Goal: Check status

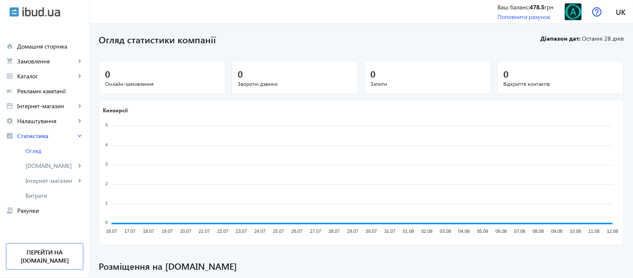
scroll to position [243, 0]
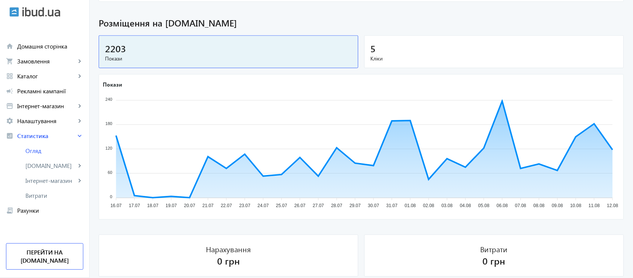
click at [507, 60] on span "Кліки" at bounding box center [493, 58] width 247 height 7
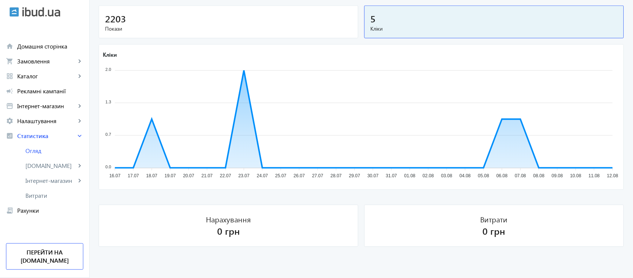
scroll to position [0, 0]
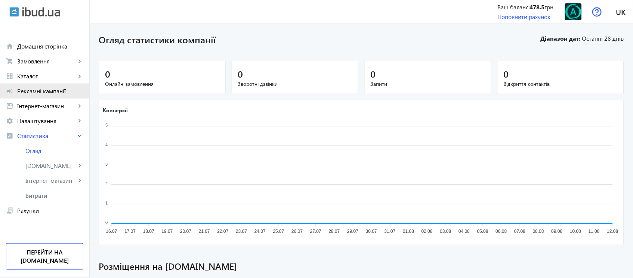
click at [37, 91] on span "Рекламні кампанії" at bounding box center [50, 90] width 66 height 7
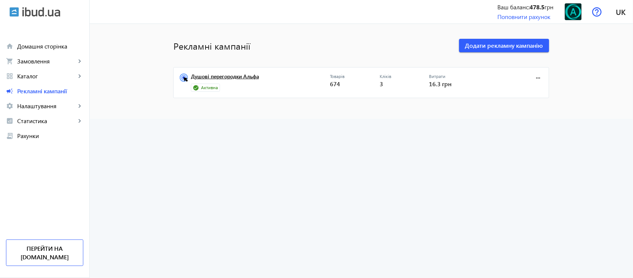
click at [229, 78] on link "Душові перегородки Альфа" at bounding box center [260, 79] width 139 height 10
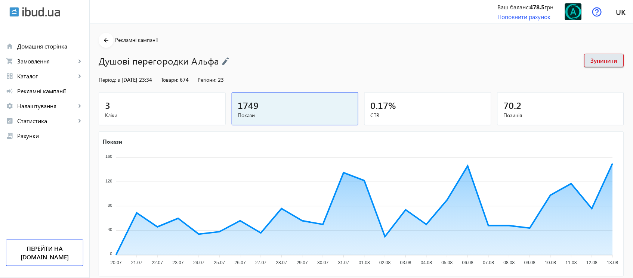
click at [530, 107] on div "70.2" at bounding box center [560, 105] width 114 height 13
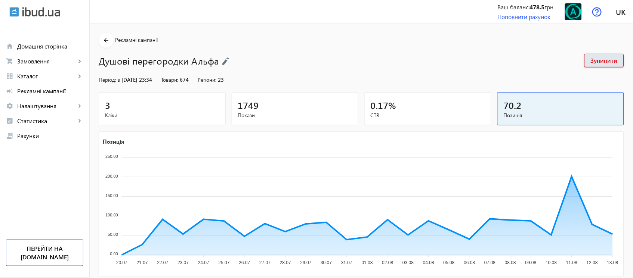
click at [443, 106] on div "0.17 %" at bounding box center [427, 105] width 114 height 13
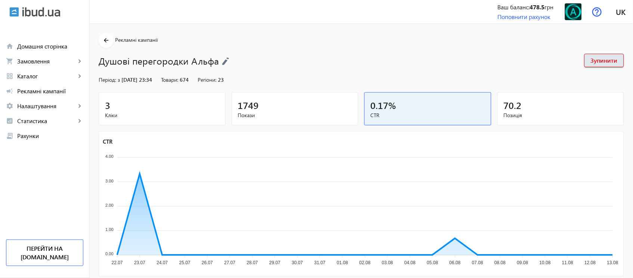
click at [165, 117] on span "Кліки" at bounding box center [162, 115] width 114 height 7
